Goal: Transaction & Acquisition: Purchase product/service

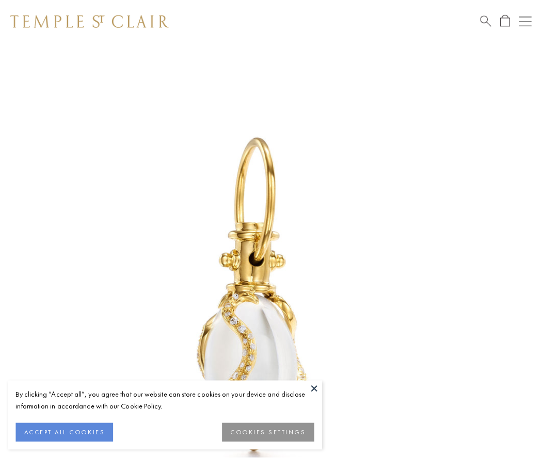
scroll to position [17, 0]
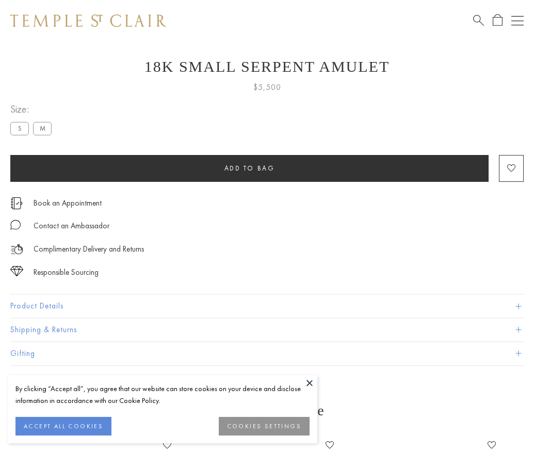
click at [249, 168] on span "Add to bag" at bounding box center [250, 168] width 51 height 9
